Goal: Task Accomplishment & Management: Manage account settings

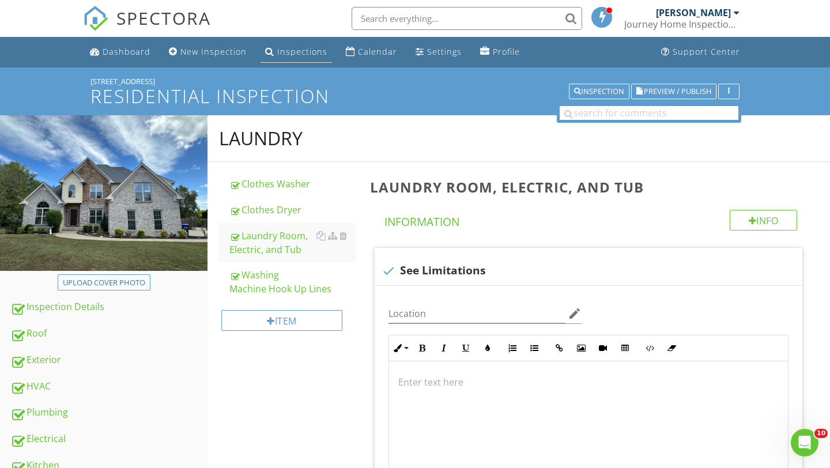
click at [286, 50] on div "Inspections" at bounding box center [302, 51] width 50 height 11
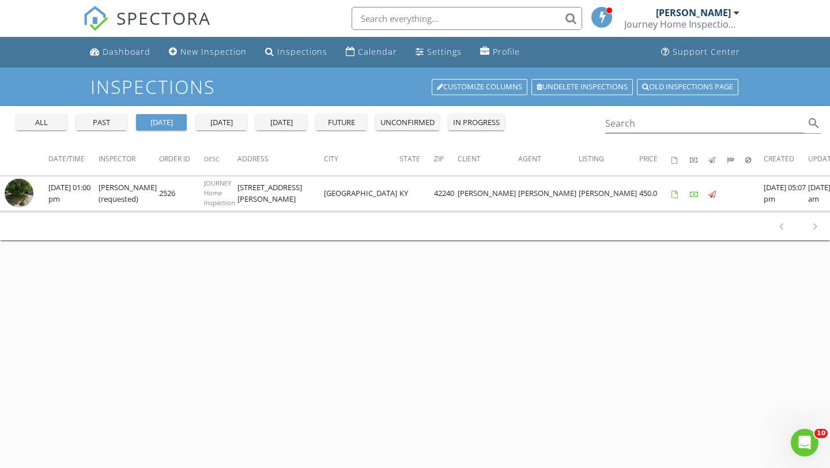
click at [113, 122] on div "past" at bounding box center [102, 123] width 42 height 12
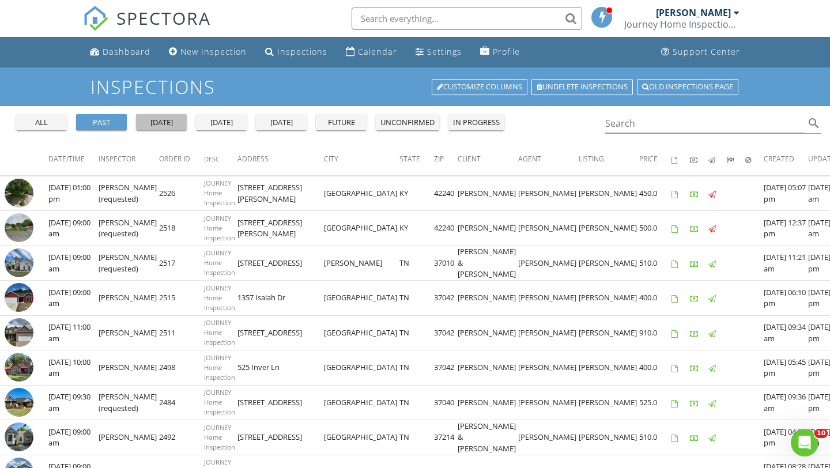
click at [174, 127] on div "yesterday" at bounding box center [162, 123] width 42 height 12
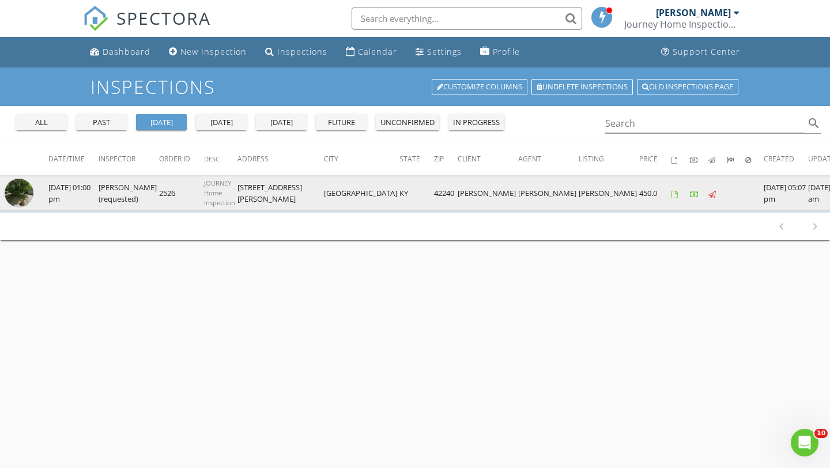
click at [21, 201] on img at bounding box center [19, 193] width 29 height 29
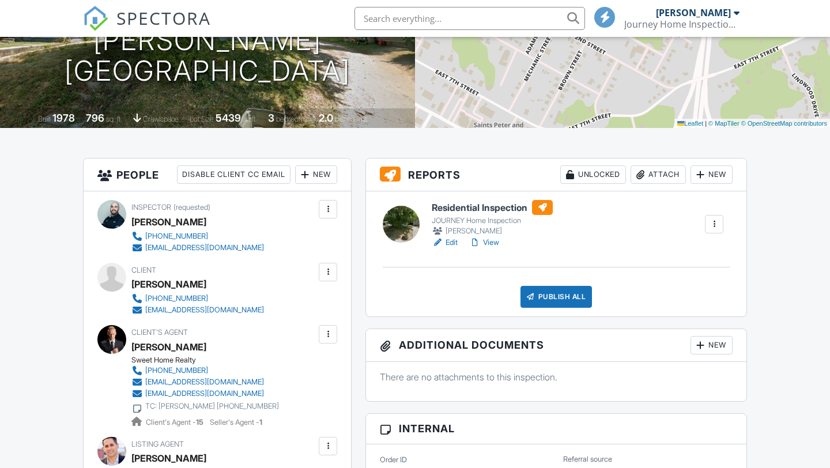
scroll to position [180, 0]
click at [707, 225] on div at bounding box center [714, 224] width 18 height 18
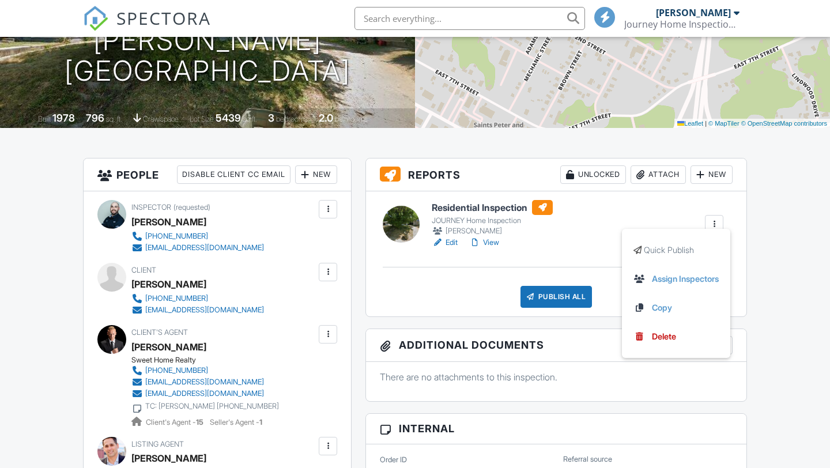
click at [660, 205] on div "Residential Inspection JOURNEY Home Inspection William Boswell Edit View Quick …" at bounding box center [578, 224] width 306 height 48
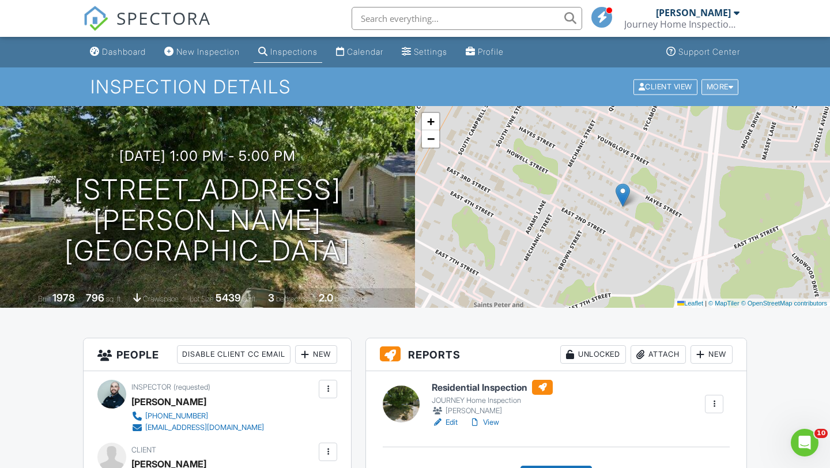
click at [731, 85] on div at bounding box center [731, 86] width 5 height 7
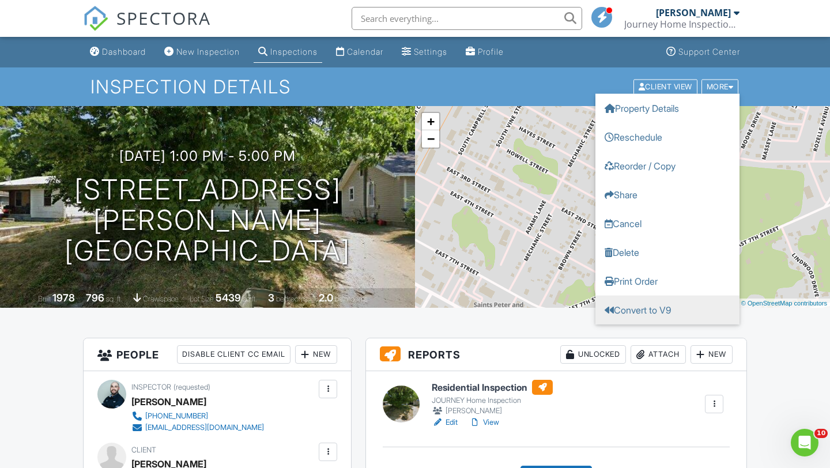
click at [634, 311] on link "Convert to V9" at bounding box center [668, 309] width 144 height 29
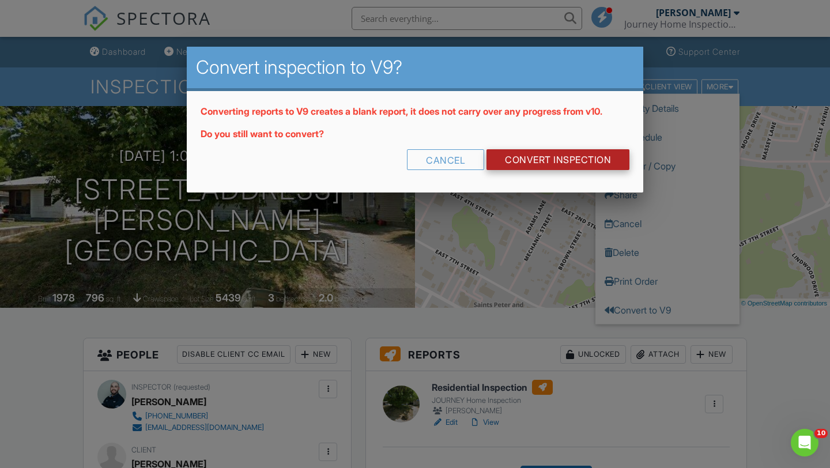
click at [534, 163] on link "CONVERT INSPECTION" at bounding box center [558, 159] width 143 height 21
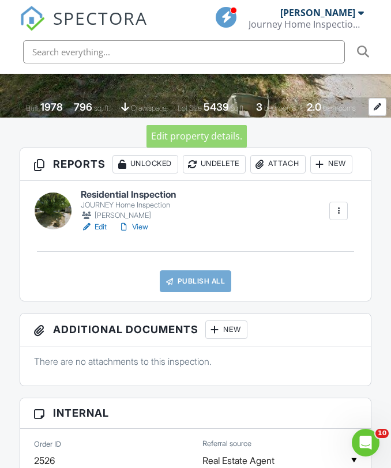
scroll to position [274, 0]
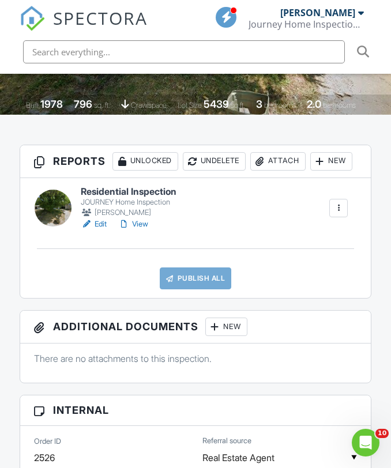
click at [99, 230] on link "Edit" at bounding box center [94, 225] width 26 height 12
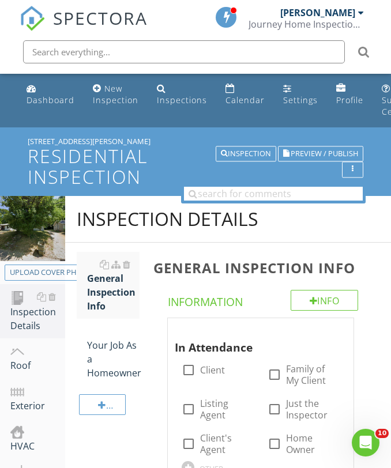
scroll to position [174, 0]
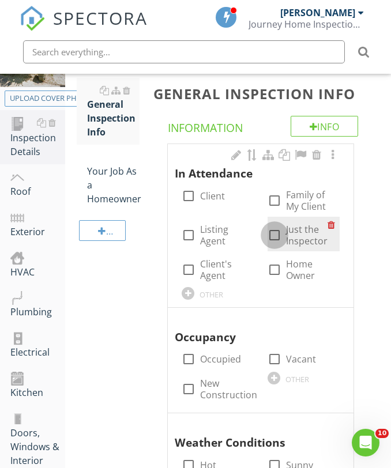
click at [274, 231] on div at bounding box center [275, 235] width 20 height 20
checkbox input "true"
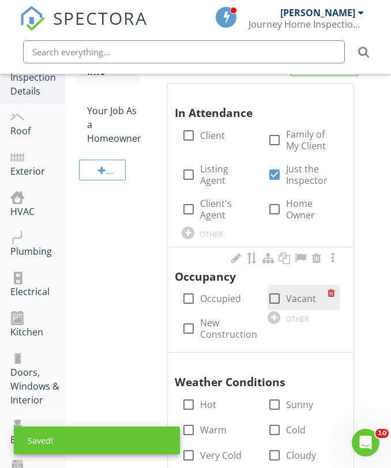
click at [276, 299] on div at bounding box center [275, 299] width 20 height 20
checkbox input "true"
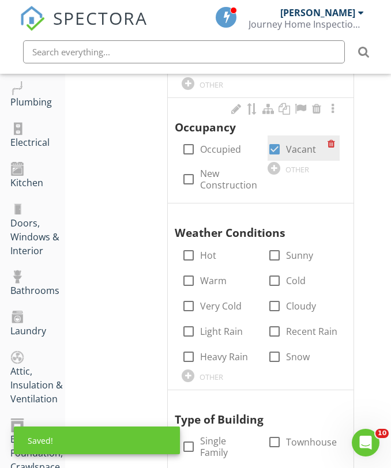
scroll to position [400, 0]
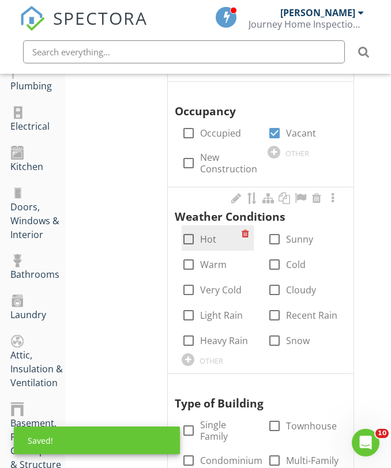
click at [187, 239] on div at bounding box center [189, 239] width 20 height 20
checkbox input "true"
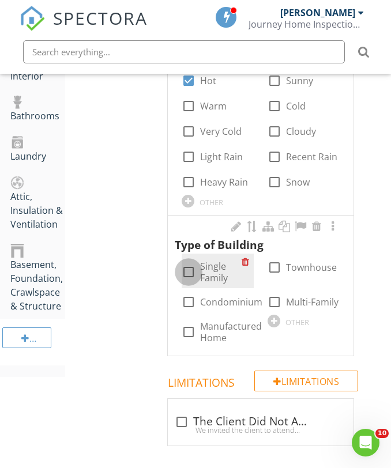
click at [189, 273] on div at bounding box center [189, 272] width 20 height 20
checkbox input "true"
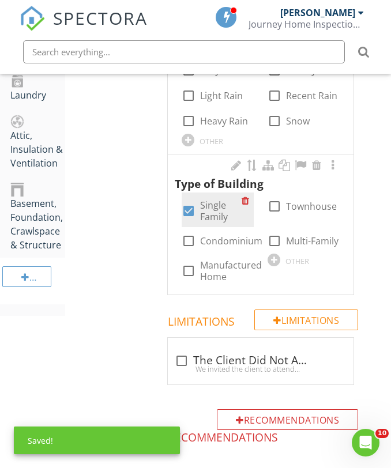
scroll to position [678, 0]
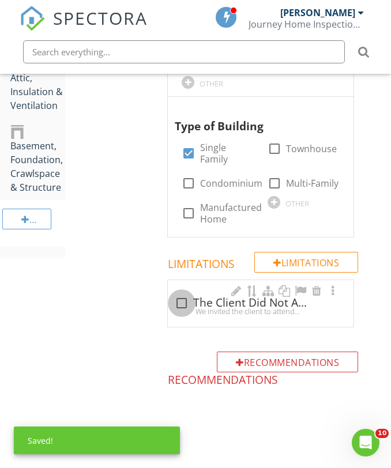
click at [184, 299] on div at bounding box center [182, 304] width 20 height 20
checkbox input "true"
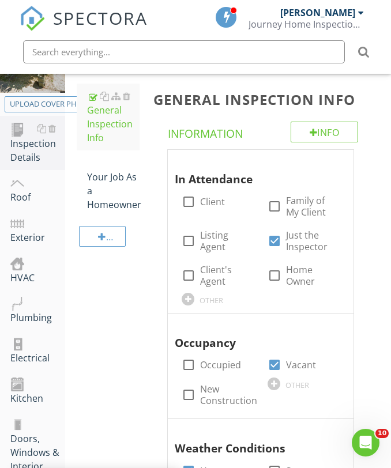
scroll to position [153, 0]
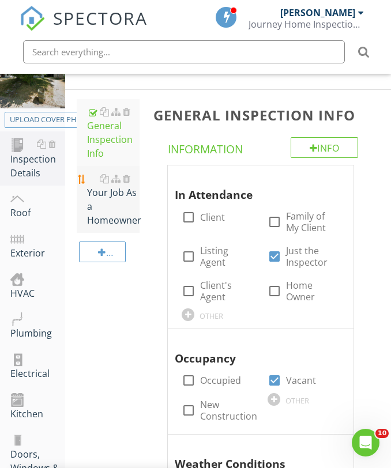
click at [107, 207] on div "Your Job As a Homeowner" at bounding box center [113, 199] width 52 height 55
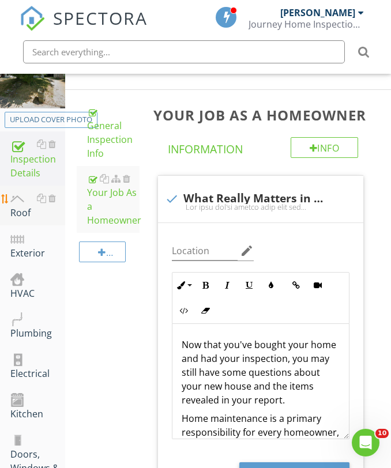
click at [22, 211] on div "Roof" at bounding box center [37, 205] width 55 height 29
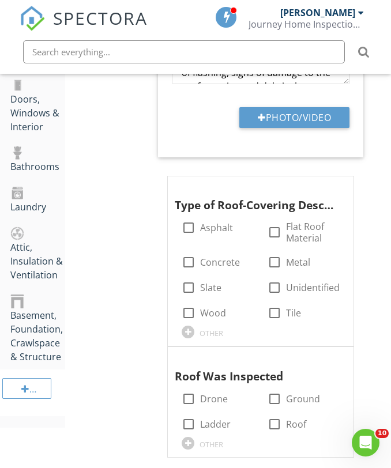
scroll to position [511, 0]
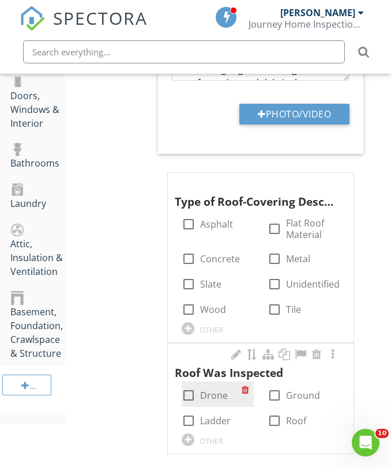
click at [194, 397] on div at bounding box center [189, 396] width 20 height 20
checkbox input "true"
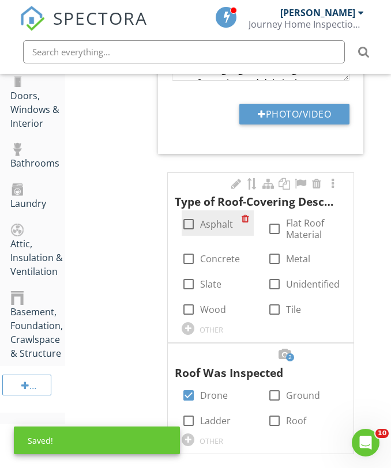
click at [189, 223] on div at bounding box center [189, 225] width 20 height 20
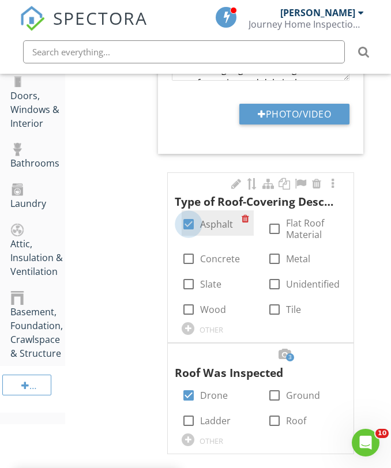
checkbox input "true"
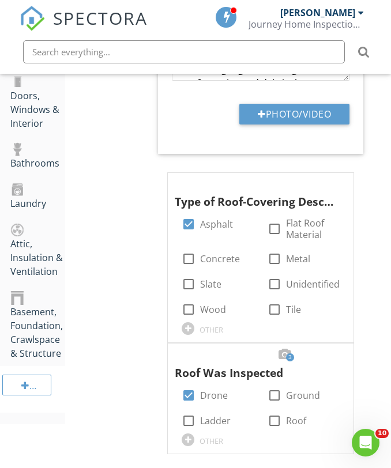
scroll to position [883, 0]
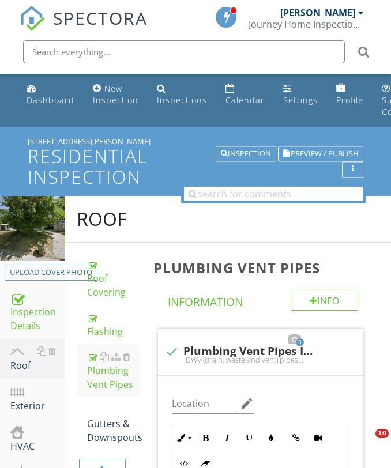
scroll to position [1572, 0]
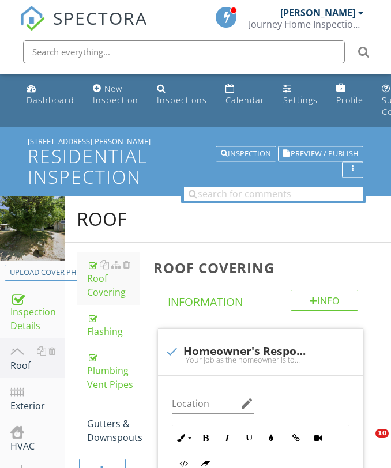
scroll to position [2271, 0]
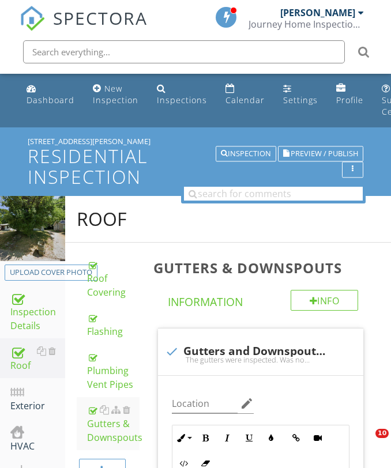
scroll to position [88, 0]
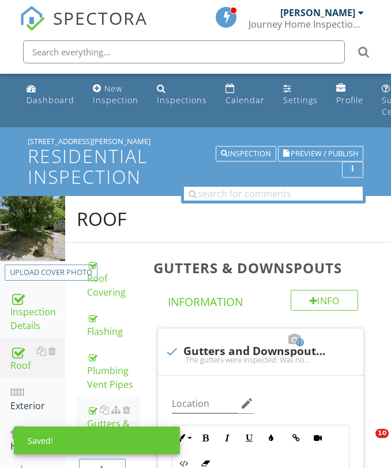
scroll to position [2222, 0]
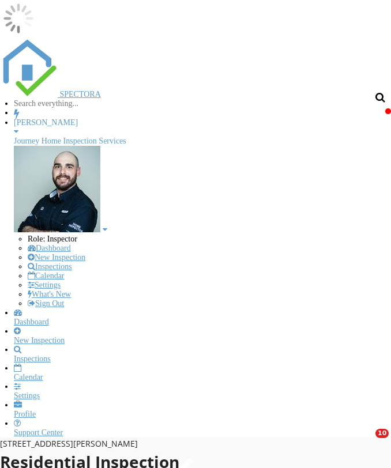
scroll to position [1454, 0]
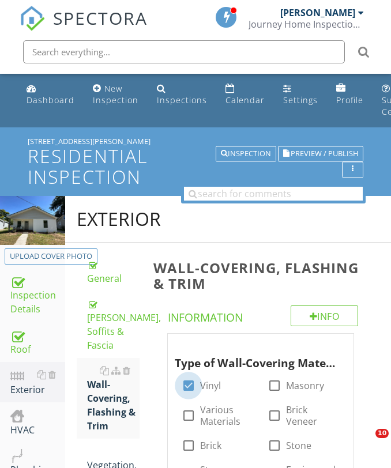
scroll to position [168, 0]
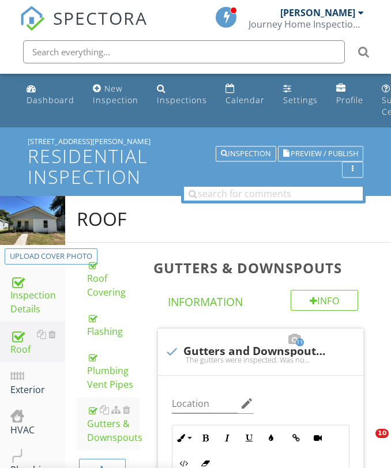
scroll to position [2161, 0]
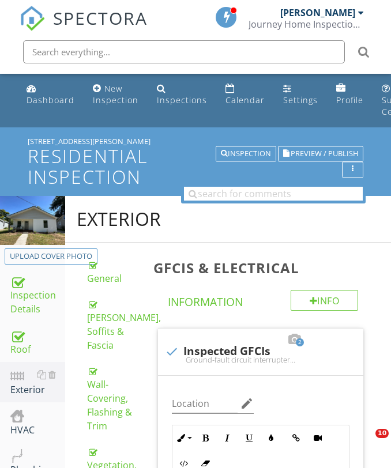
scroll to position [1867, 0]
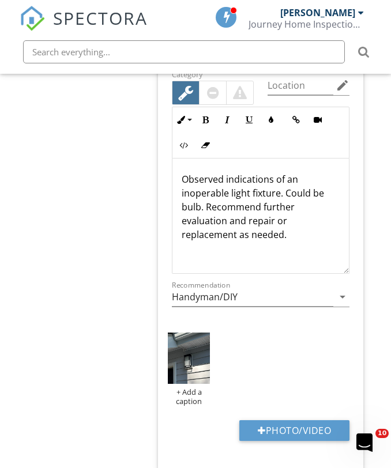
scroll to position [1, 0]
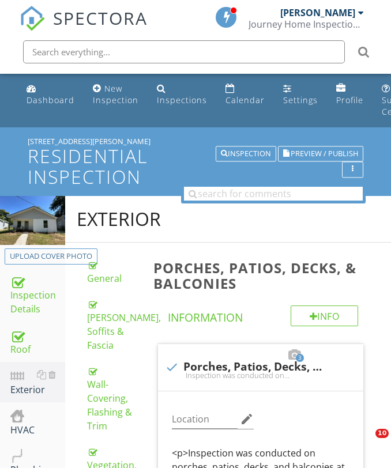
scroll to position [487, 0]
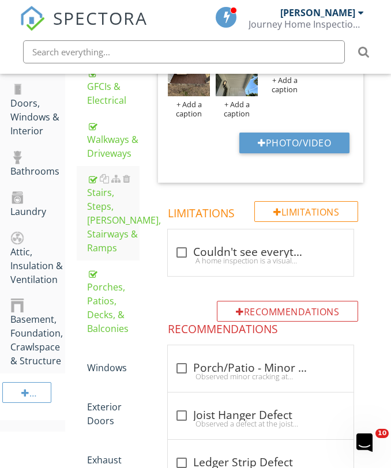
click at [106, 213] on div "Stairs, Steps, [PERSON_NAME], Stairways & Ramps" at bounding box center [113, 213] width 52 height 83
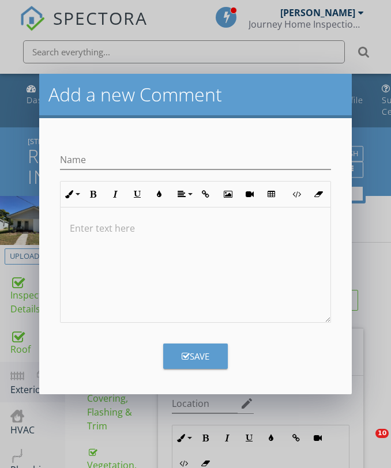
scroll to position [890, 0]
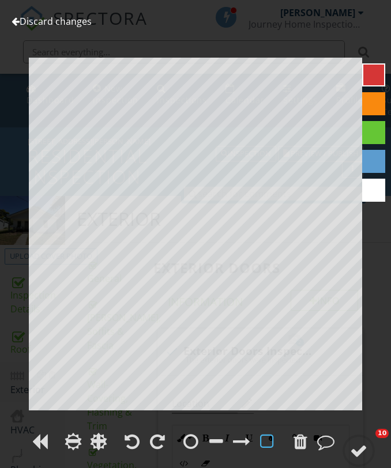
scroll to position [2419, 0]
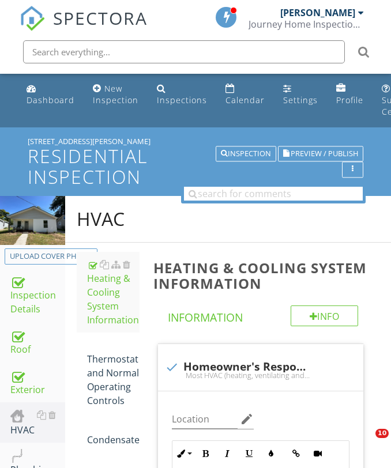
scroll to position [1085, 0]
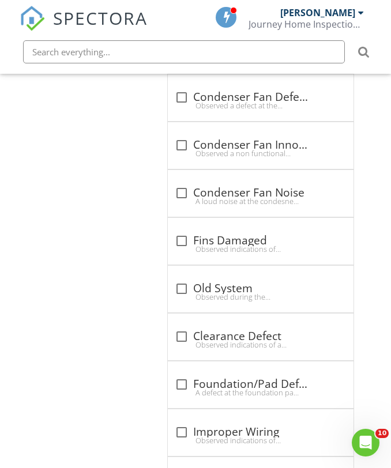
scroll to position [101, 0]
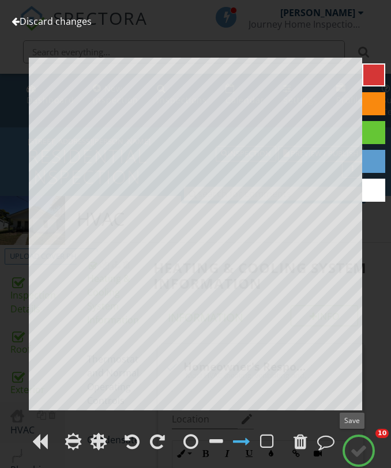
scroll to position [3336, 0]
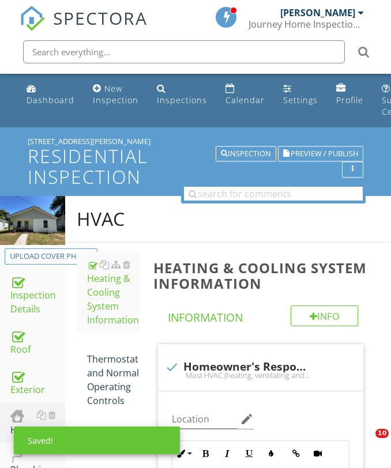
scroll to position [3403, 0]
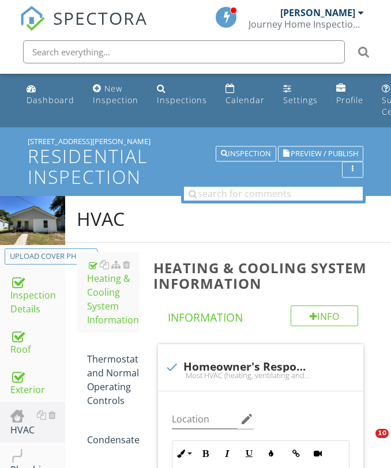
scroll to position [3403, 0]
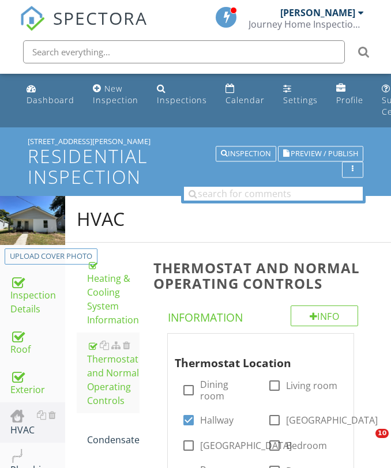
scroll to position [99, 0]
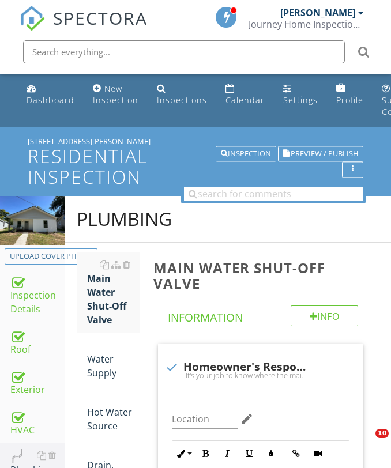
scroll to position [141, 0]
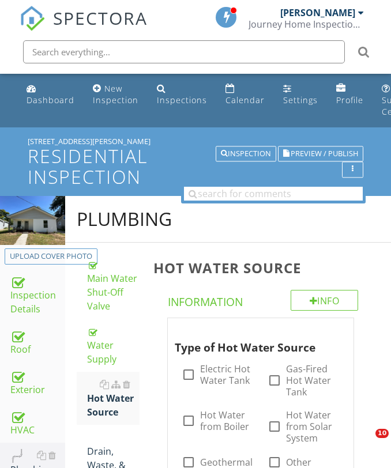
scroll to position [135, 0]
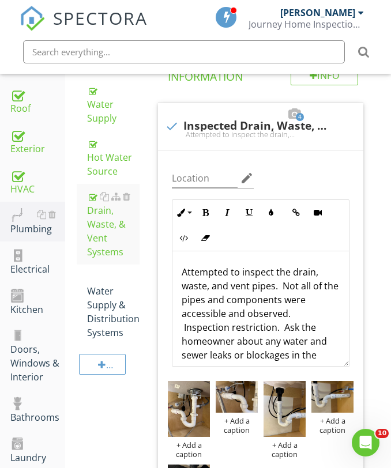
scroll to position [241, 0]
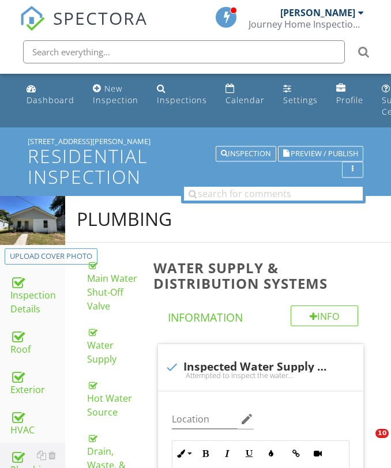
scroll to position [95, 0]
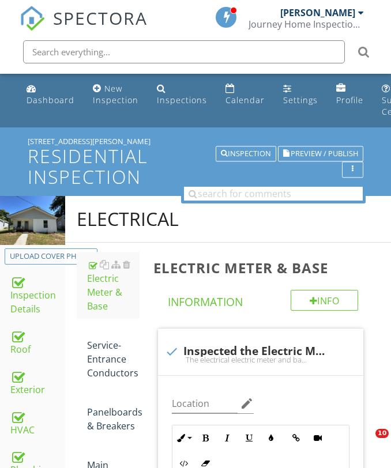
scroll to position [99, 0]
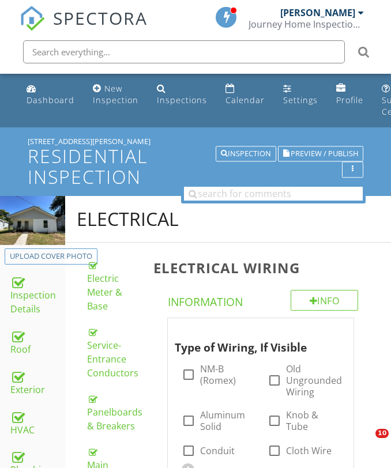
scroll to position [322, 0]
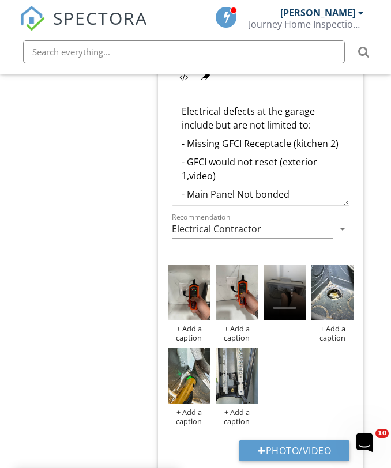
scroll to position [125, 0]
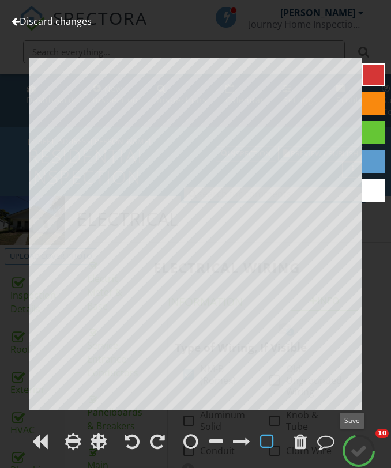
scroll to position [1207, 0]
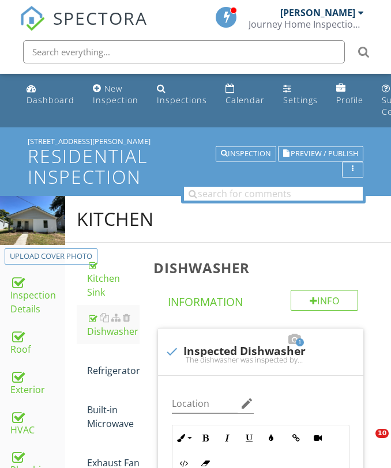
scroll to position [868, 0]
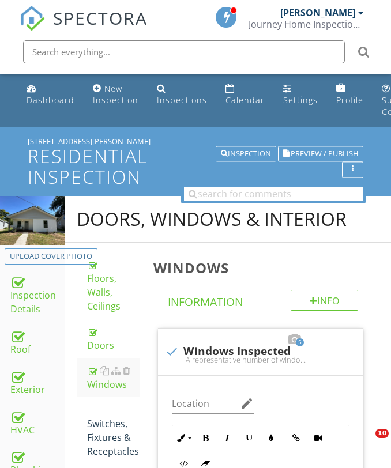
scroll to position [1424, 0]
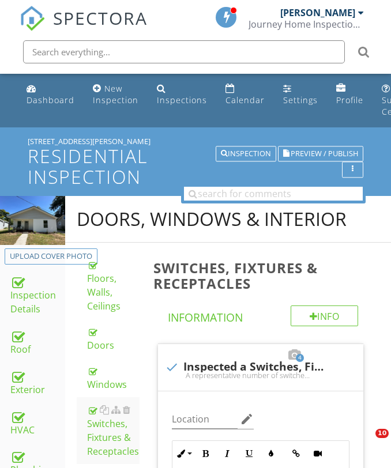
scroll to position [270, 0]
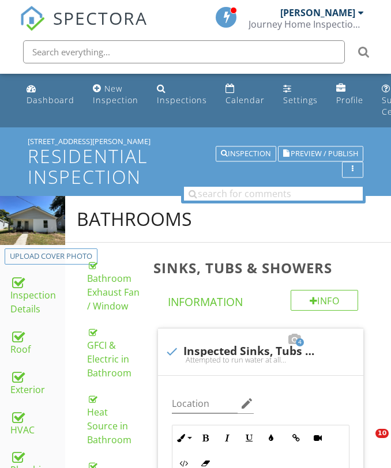
scroll to position [1571, 0]
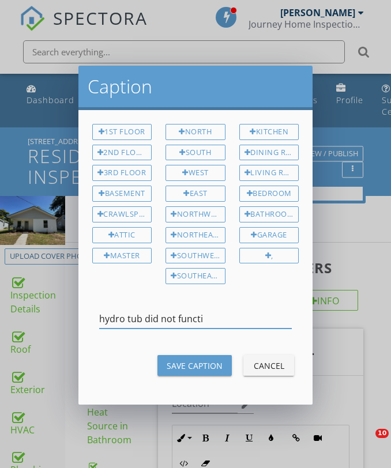
scroll to position [2282, 0]
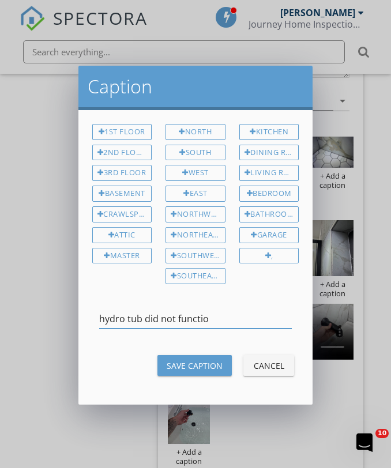
type input "hydro tub did not function"
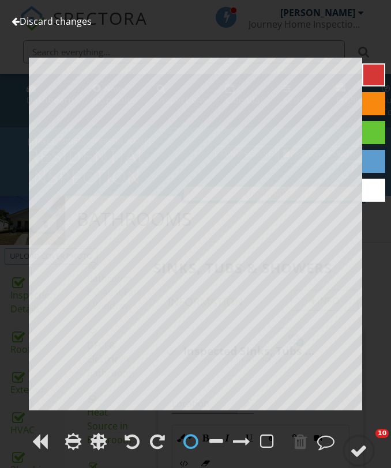
scroll to position [2253, 0]
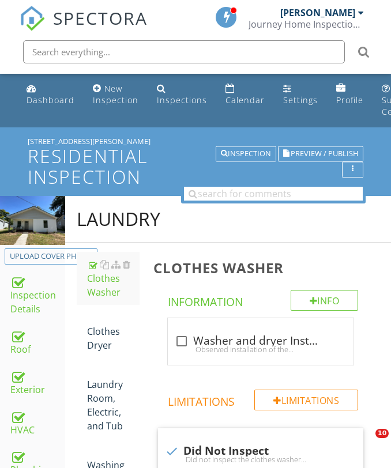
scroll to position [390, 0]
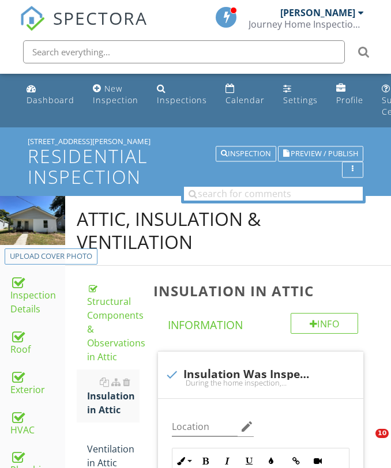
scroll to position [179, 0]
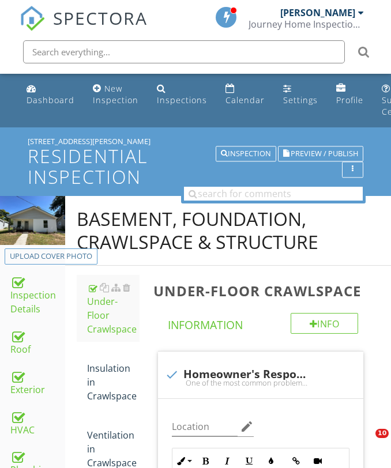
scroll to position [735, 0]
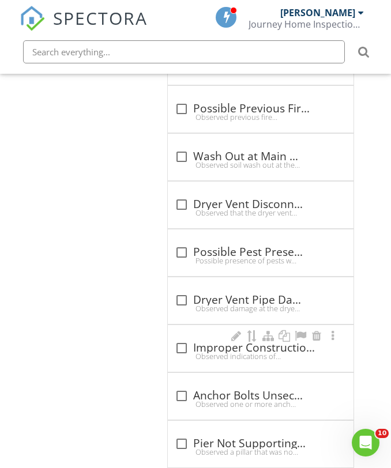
click at [173, 338] on div at bounding box center [182, 348] width 20 height 20
checkbox input "true"
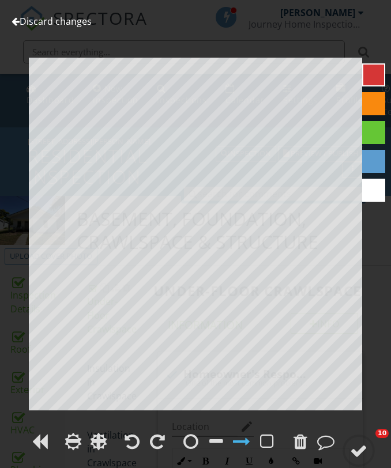
scroll to position [5272, 0]
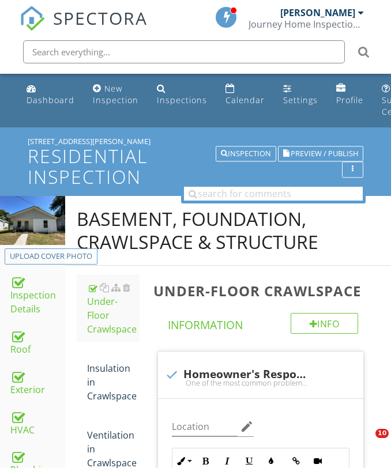
scroll to position [5156, 0]
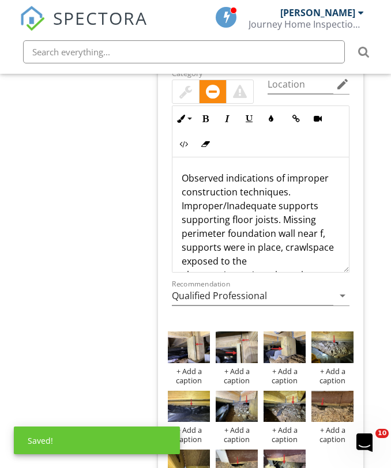
scroll to position [51, 0]
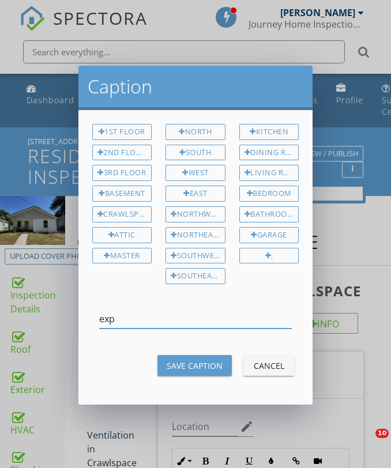
scroll to position [5285, 0]
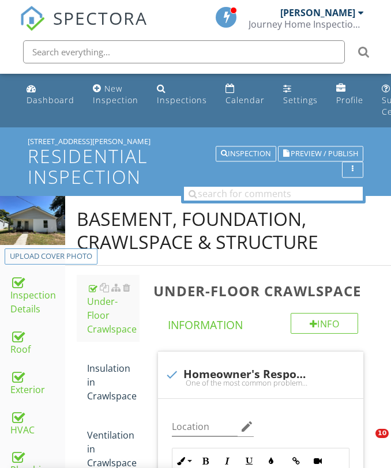
scroll to position [5163, 0]
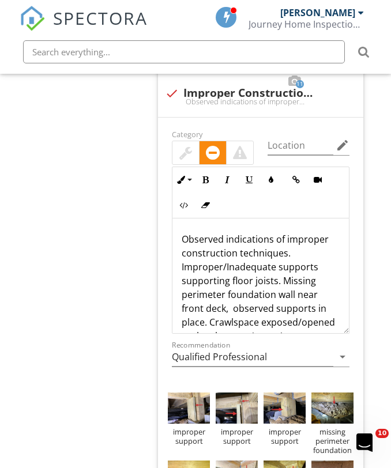
scroll to position [47, 0]
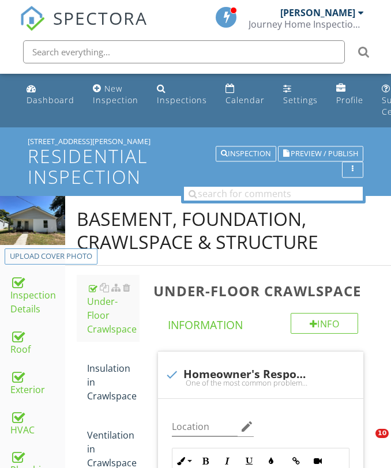
scroll to position [5269, 0]
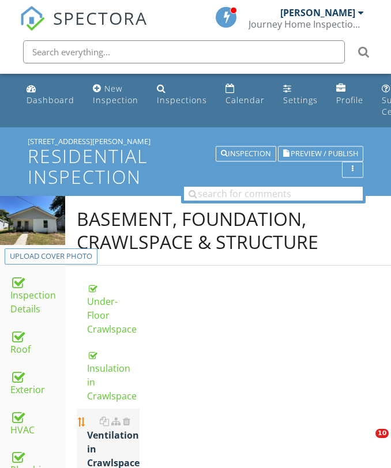
scroll to position [198, 0]
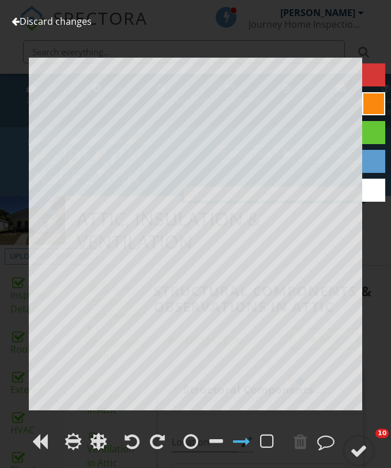
scroll to position [1681, 0]
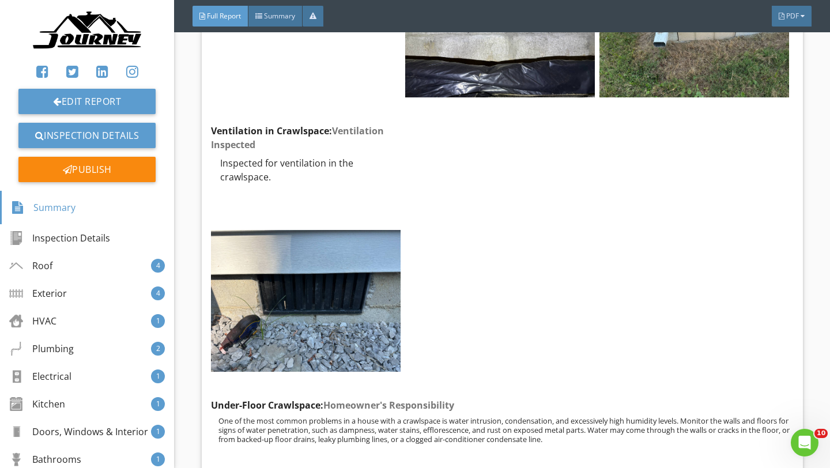
scroll to position [25848, 0]
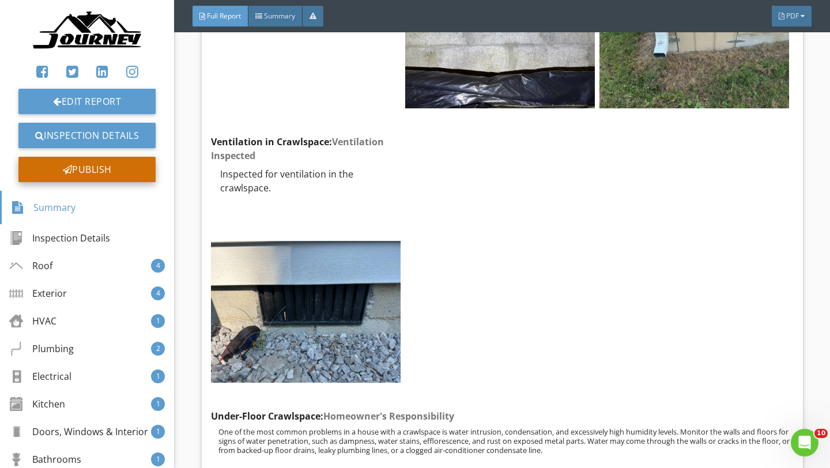
click at [127, 176] on div "Publish" at bounding box center [86, 169] width 137 height 25
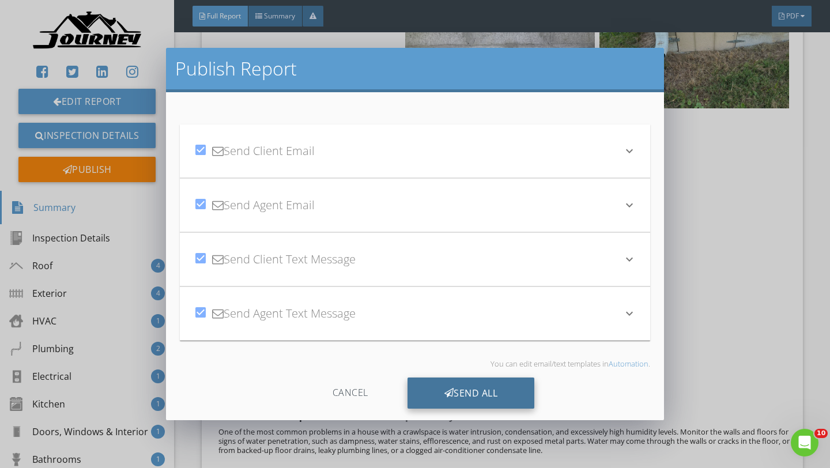
click at [432, 358] on div "Send All" at bounding box center [471, 393] width 127 height 31
